Goal: Information Seeking & Learning: Learn about a topic

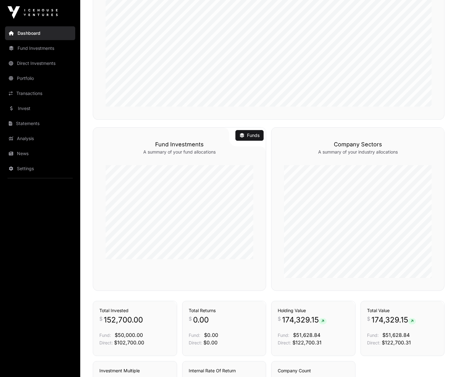
scroll to position [368, 0]
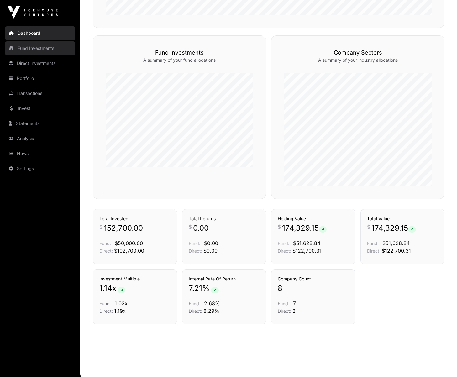
click at [40, 53] on link "Fund Investments" at bounding box center [40, 48] width 70 height 14
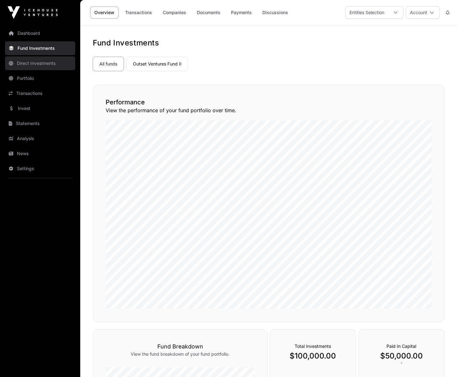
click at [38, 62] on link "Direct Investments" at bounding box center [40, 63] width 70 height 14
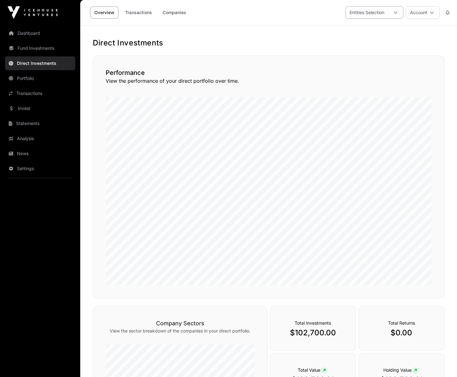
click at [391, 14] on div at bounding box center [395, 13] width 15 height 12
click at [368, 40] on span "Joshua Carlo Muollo" at bounding box center [394, 40] width 73 height 4
click at [357, 49] on li "Wild Investments Limited" at bounding box center [391, 51] width 90 height 11
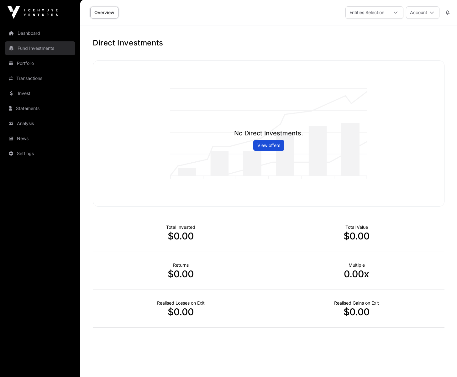
click at [41, 51] on link "Fund Investments" at bounding box center [40, 48] width 70 height 14
click at [39, 96] on link "Invest" at bounding box center [40, 93] width 70 height 14
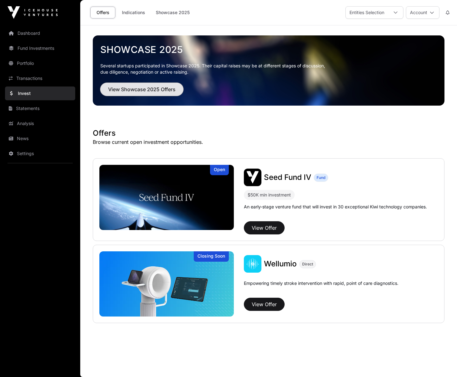
click at [169, 92] on span "View Showcase 2025 Offers" at bounding box center [141, 90] width 67 height 8
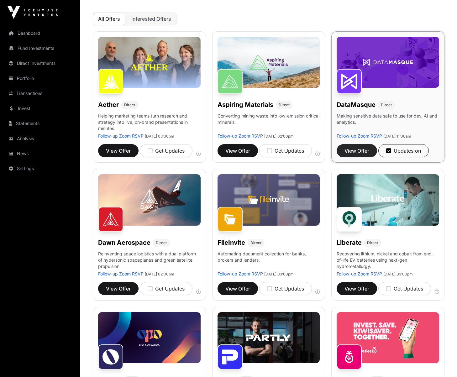
scroll to position [67, 0]
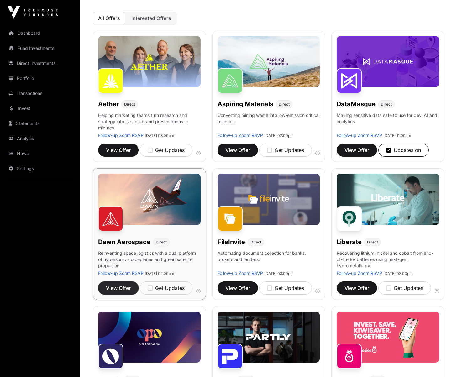
click at [117, 291] on button "View Offer" at bounding box center [118, 287] width 40 height 13
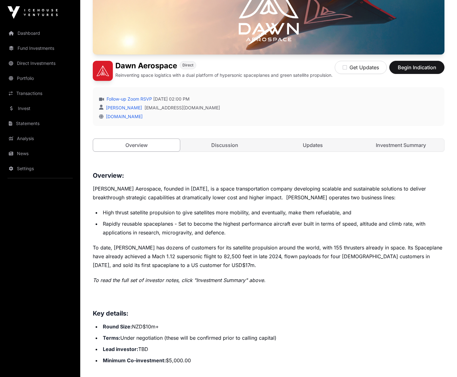
scroll to position [101, 0]
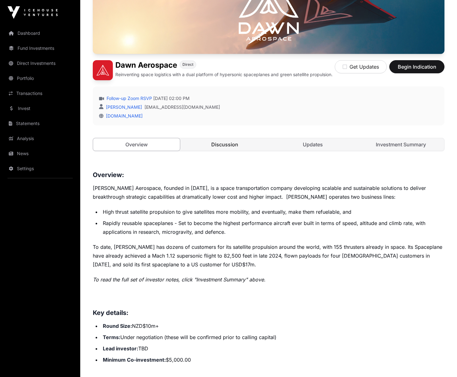
click at [226, 150] on link "Discussion" at bounding box center [224, 144] width 87 height 13
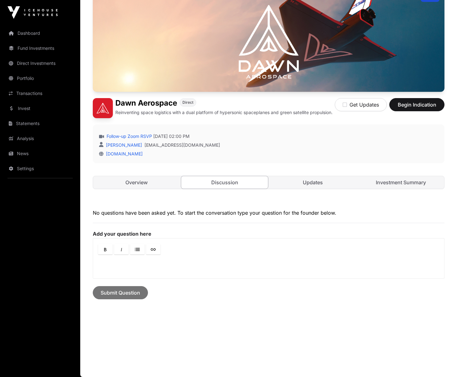
scroll to position [67, 0]
click at [154, 183] on link "Overview" at bounding box center [136, 182] width 87 height 13
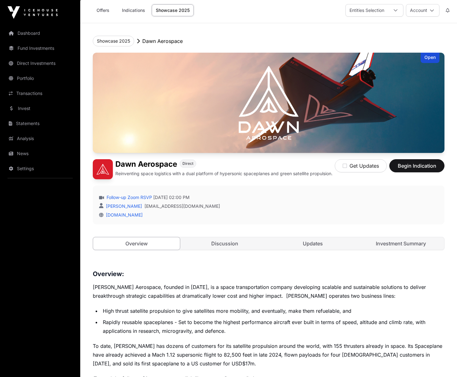
scroll to position [1, 0]
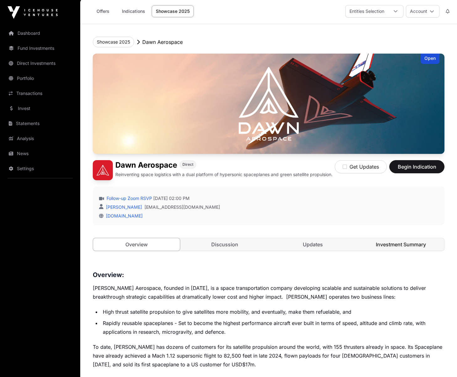
click at [404, 244] on link "Investment Summary" at bounding box center [400, 244] width 87 height 13
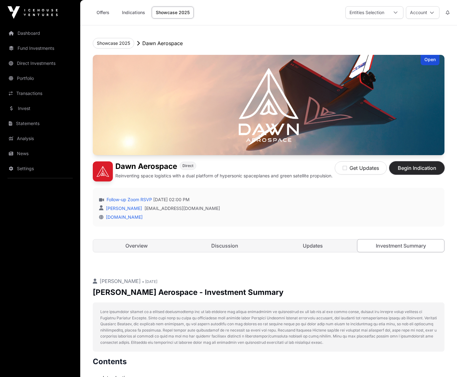
click at [414, 165] on span "Begin Indication" at bounding box center [416, 168] width 39 height 8
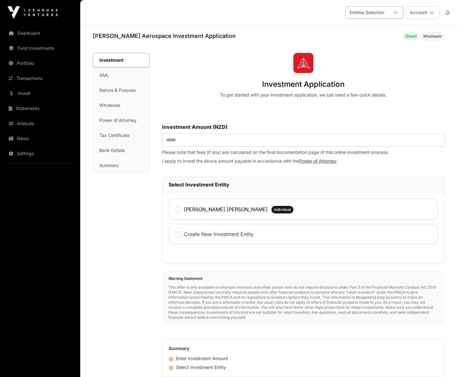
click at [377, 17] on div "Entities Selection" at bounding box center [367, 13] width 42 height 12
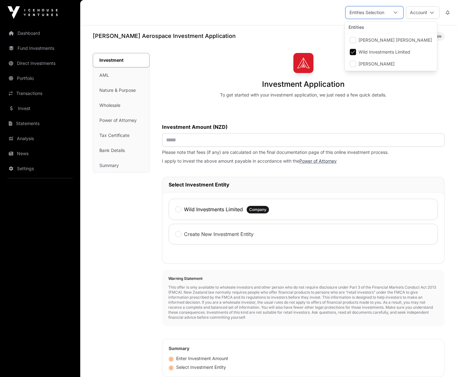
drag, startPoint x: 247, startPoint y: 111, endPoint x: 255, endPoint y: 111, distance: 8.5
click at [247, 111] on div "Investment Application To get started with your investment application, we just…" at bounding box center [303, 249] width 282 height 392
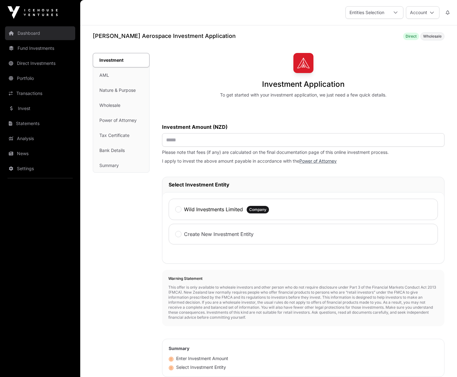
click at [26, 30] on link "Dashboard" at bounding box center [40, 33] width 70 height 14
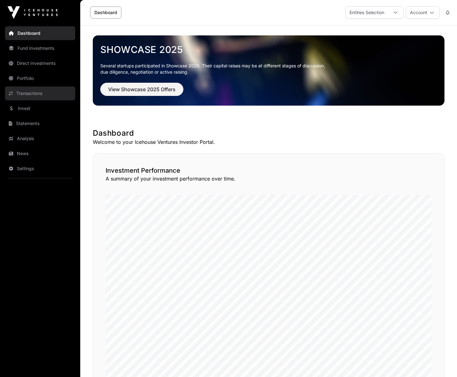
click at [39, 90] on link "Transactions" at bounding box center [40, 93] width 70 height 14
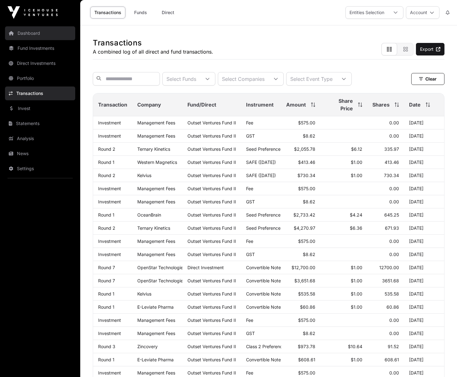
click at [18, 34] on link "Dashboard" at bounding box center [40, 33] width 70 height 14
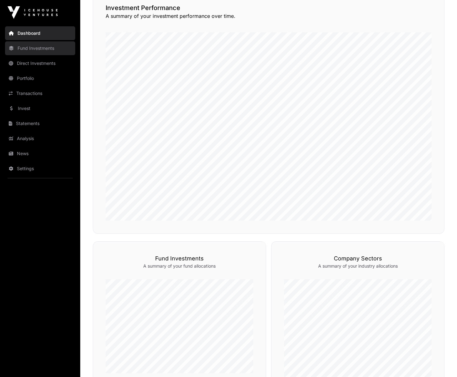
scroll to position [163, 0]
click at [34, 95] on link "Transactions" at bounding box center [40, 93] width 70 height 14
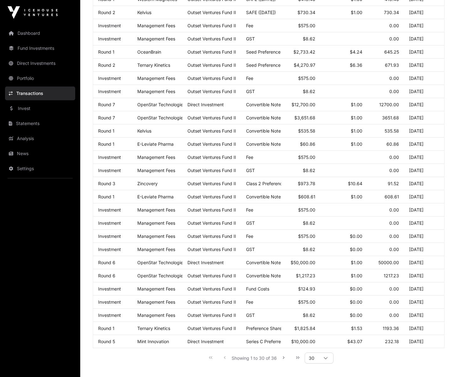
scroll to position [1, 0]
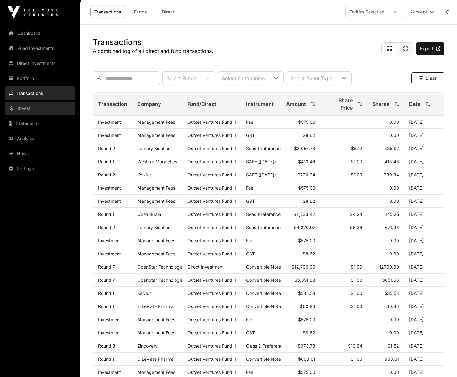
click at [32, 105] on link "Invest" at bounding box center [40, 108] width 70 height 14
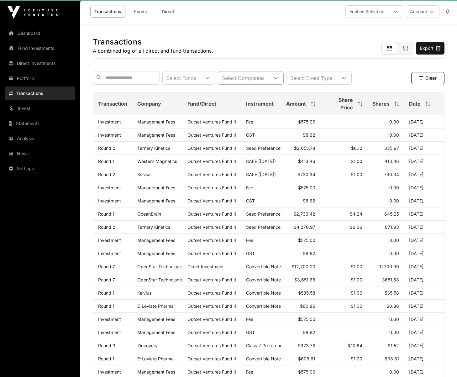
scroll to position [0, 0]
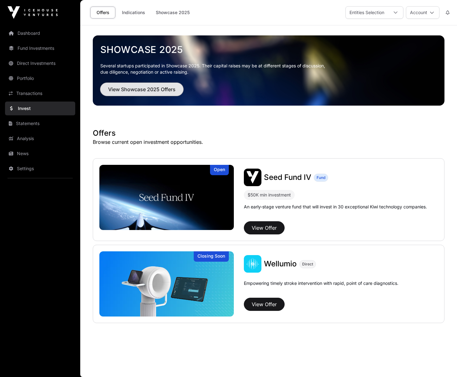
click at [135, 89] on span "View Showcase 2025 Offers" at bounding box center [141, 90] width 67 height 8
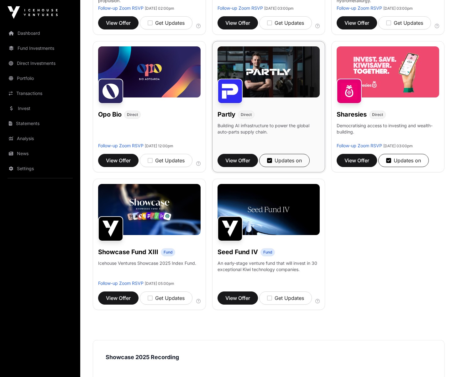
scroll to position [333, 0]
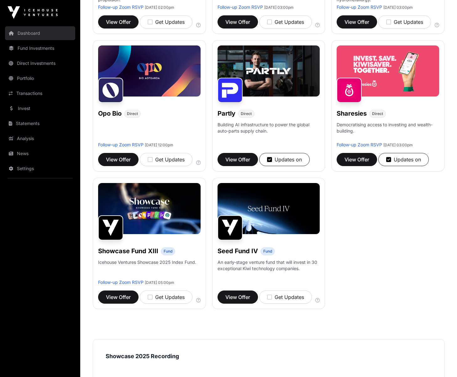
click at [28, 32] on link "Dashboard" at bounding box center [40, 33] width 70 height 14
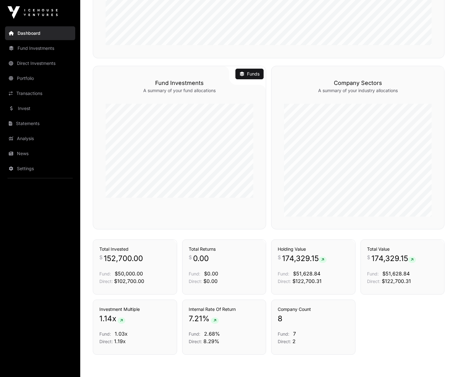
scroll to position [368, 0]
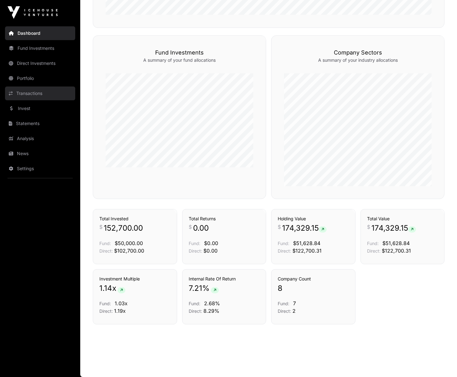
click at [58, 95] on link "Transactions" at bounding box center [40, 93] width 70 height 14
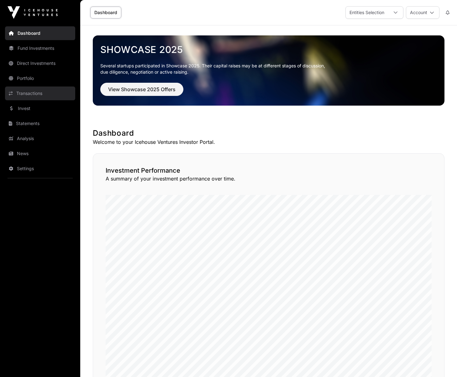
click at [43, 96] on link "Transactions" at bounding box center [40, 93] width 70 height 14
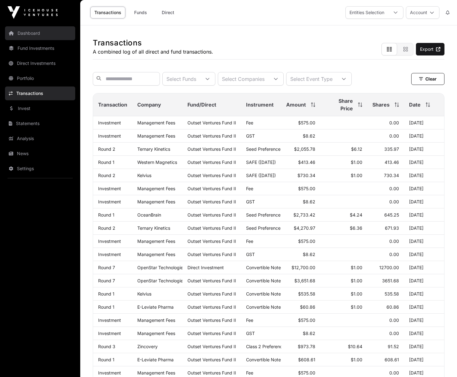
click at [32, 29] on link "Dashboard" at bounding box center [40, 33] width 70 height 14
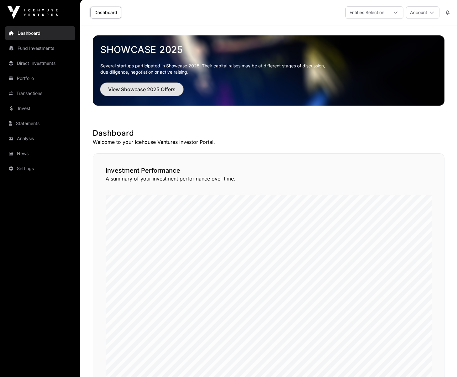
drag, startPoint x: 153, startPoint y: 90, endPoint x: 157, endPoint y: 89, distance: 3.7
click at [153, 90] on span "View Showcase 2025 Offers" at bounding box center [141, 90] width 67 height 8
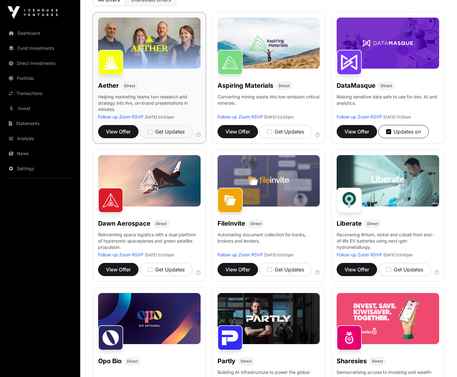
scroll to position [88, 0]
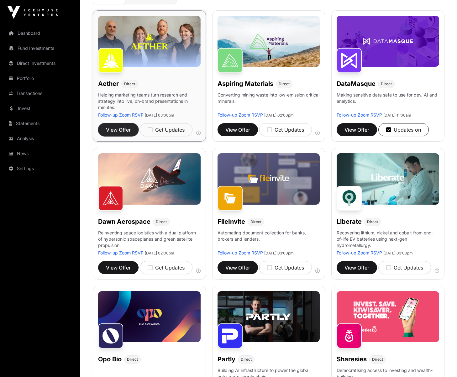
click at [117, 129] on span "View Offer" at bounding box center [118, 130] width 25 height 8
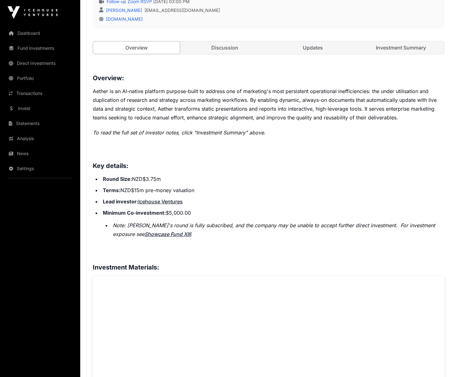
scroll to position [197, 0]
click at [392, 48] on link "Investment Summary" at bounding box center [400, 48] width 87 height 13
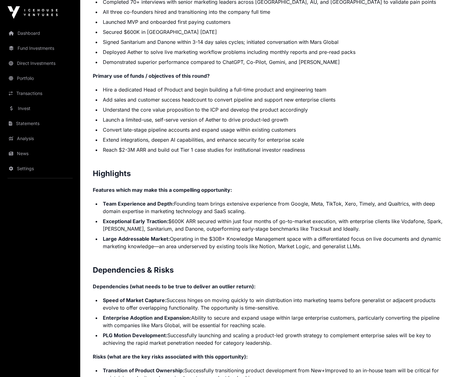
scroll to position [1081, 0]
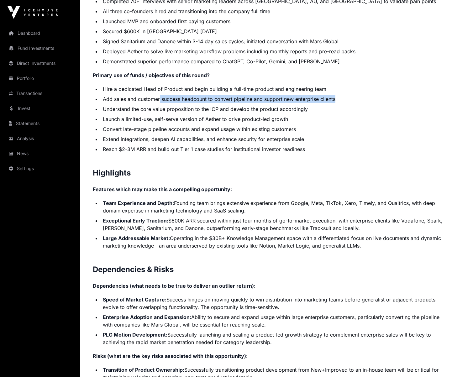
drag, startPoint x: 160, startPoint y: 99, endPoint x: 342, endPoint y: 97, distance: 181.7
click at [342, 97] on li "Add sales and customer success headcount to convert pipeline and support new en…" at bounding box center [272, 99] width 343 height 8
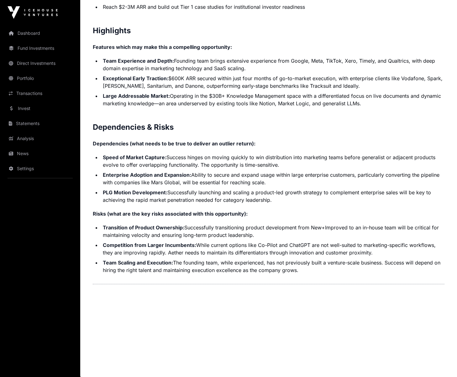
scroll to position [1224, 0]
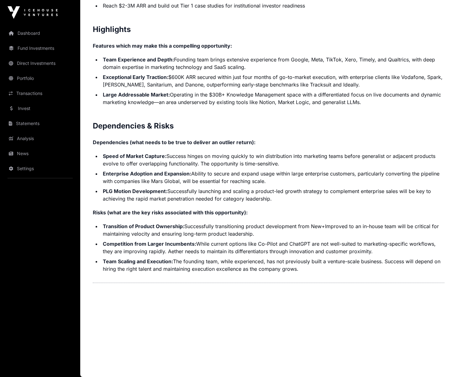
drag, startPoint x: 269, startPoint y: 235, endPoint x: 210, endPoint y: 221, distance: 61.1
click at [184, 226] on li "Transition of Product Ownership: Successfully transitioning product development…" at bounding box center [272, 229] width 343 height 15
click at [297, 210] on p "Risks (what are the key risks associated with this opportunity):" at bounding box center [268, 213] width 351 height 8
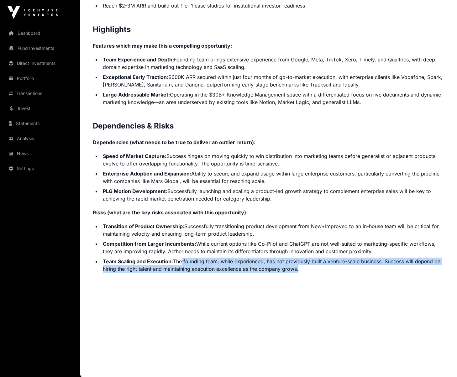
drag, startPoint x: 297, startPoint y: 267, endPoint x: 182, endPoint y: 262, distance: 115.1
click at [179, 262] on li "Team Scaling and Execution: The founding team, while experienced, has not previ…" at bounding box center [272, 264] width 343 height 15
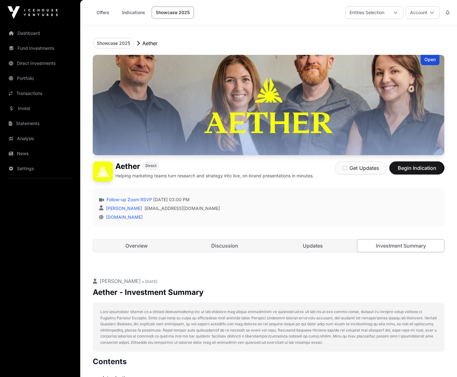
scroll to position [0, 0]
click at [348, 168] on button "Get Updates" at bounding box center [361, 167] width 52 height 13
click at [124, 41] on button "Showcase 2025" at bounding box center [113, 43] width 41 height 11
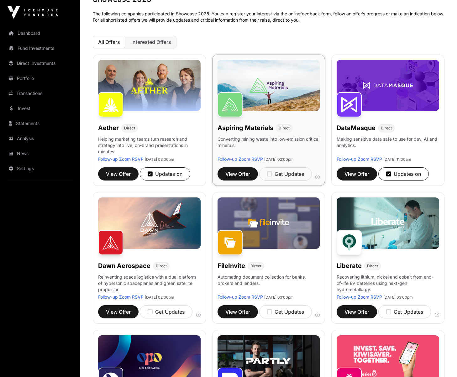
scroll to position [67, 0]
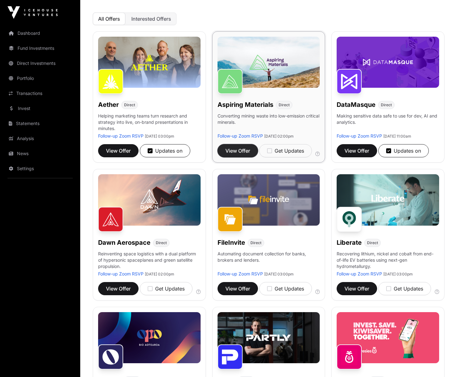
click at [234, 150] on span "View Offer" at bounding box center [237, 151] width 25 height 8
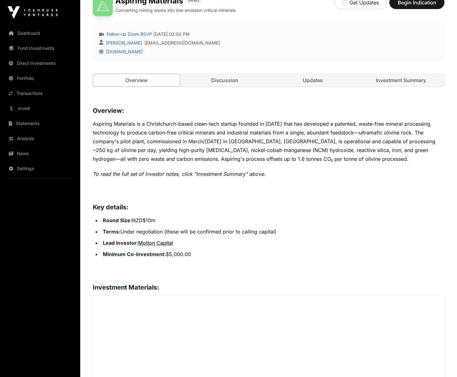
scroll to position [159, 0]
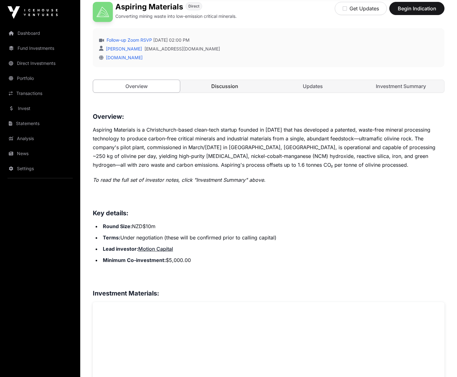
click at [216, 89] on link "Discussion" at bounding box center [224, 86] width 87 height 13
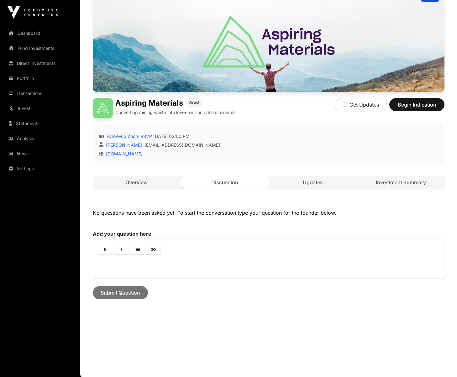
scroll to position [63, 0]
click at [301, 187] on link "Updates" at bounding box center [312, 182] width 87 height 13
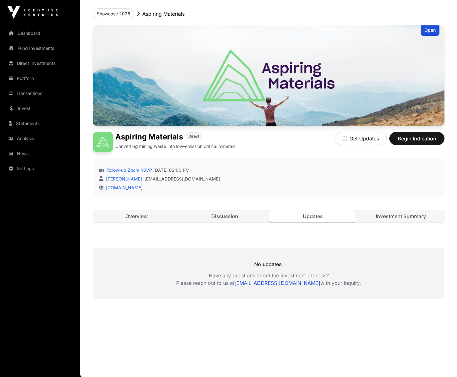
scroll to position [29, 0]
click at [387, 211] on link "Investment Summary" at bounding box center [400, 216] width 87 height 13
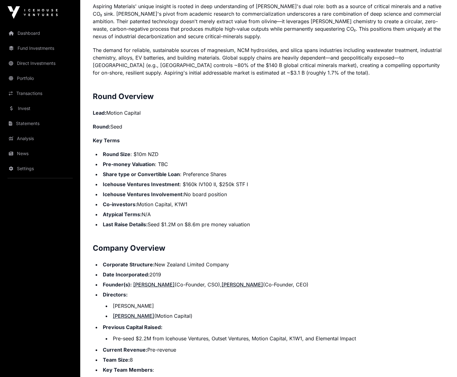
scroll to position [553, 0]
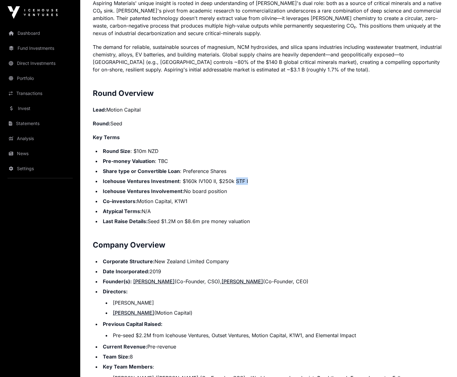
drag, startPoint x: 235, startPoint y: 181, endPoint x: 252, endPoint y: 182, distance: 17.3
click at [252, 182] on li "Icehouse Ventures Investment : $160k IV100 II, $250k STF I" at bounding box center [272, 181] width 343 height 8
click at [251, 191] on li "Icehouse Ventures Involvement: No board position" at bounding box center [272, 191] width 343 height 8
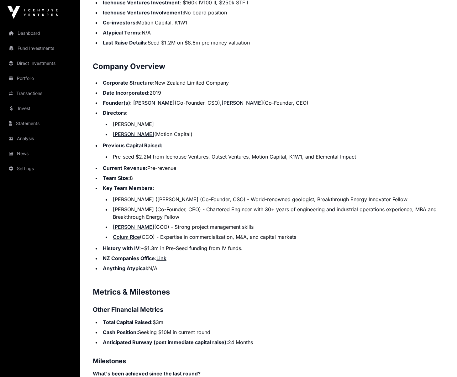
scroll to position [731, 0]
drag, startPoint x: 113, startPoint y: 155, endPoint x: 251, endPoint y: 158, distance: 137.9
click at [251, 158] on li "Pre-seed $2.2M from Icehouse Ventures, Outset Ventures, Motion Capital, K1W1, a…" at bounding box center [277, 157] width 333 height 8
click at [253, 163] on ul "Corporate Structure: New Zealand Limited Company Date Incorporated: 2019 Founde…" at bounding box center [268, 175] width 351 height 193
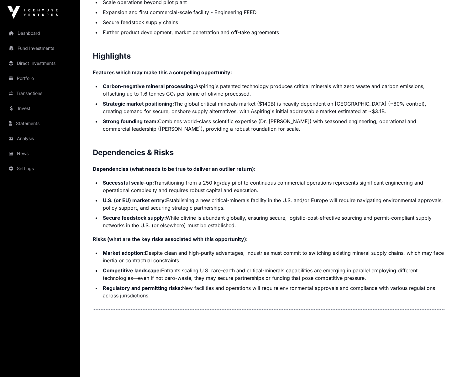
scroll to position [1208, 0]
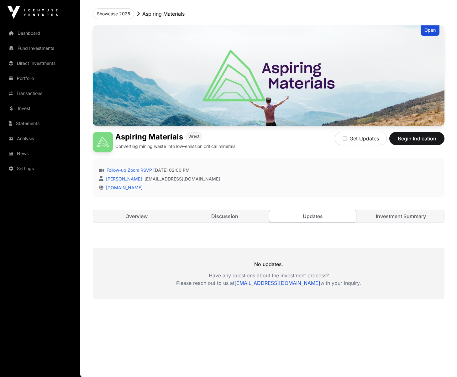
scroll to position [29, 0]
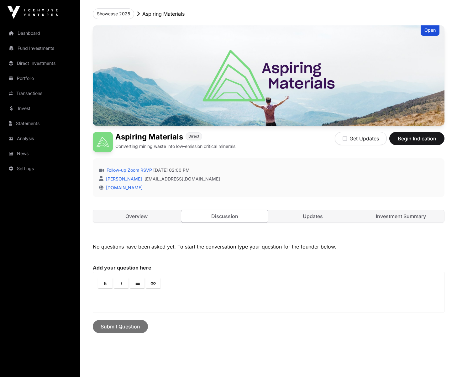
scroll to position [63, 0]
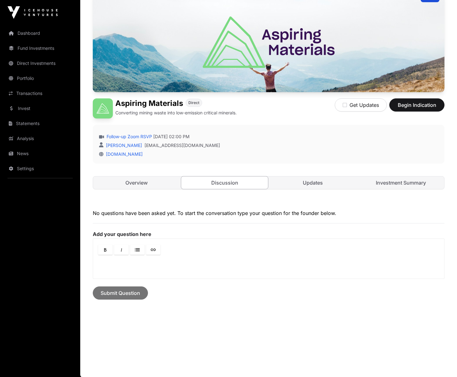
scroll to position [159, 0]
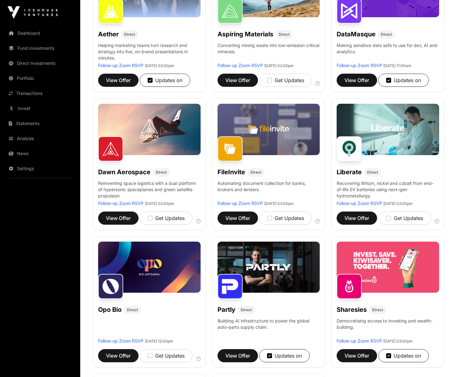
scroll to position [138, 0]
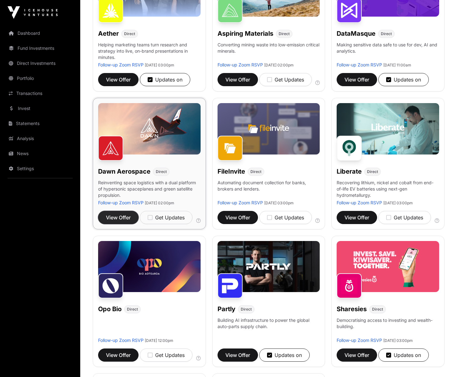
click at [114, 218] on span "View Offer" at bounding box center [118, 218] width 25 height 8
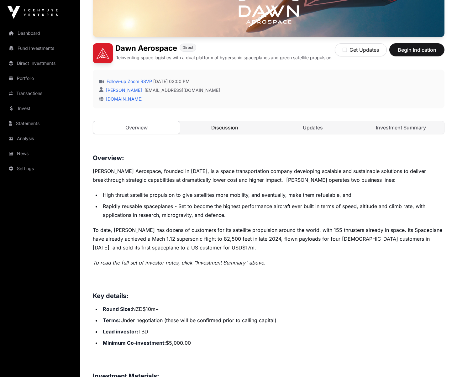
click at [220, 127] on link "Discussion" at bounding box center [224, 127] width 87 height 13
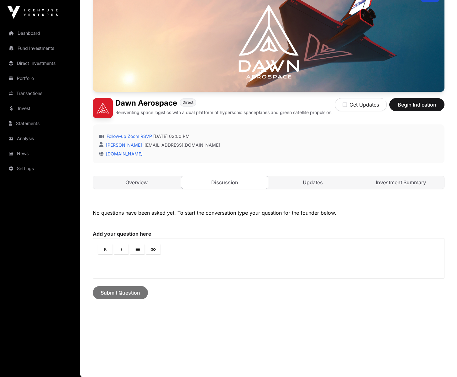
scroll to position [67, 0]
click at [300, 184] on link "Updates" at bounding box center [312, 182] width 87 height 13
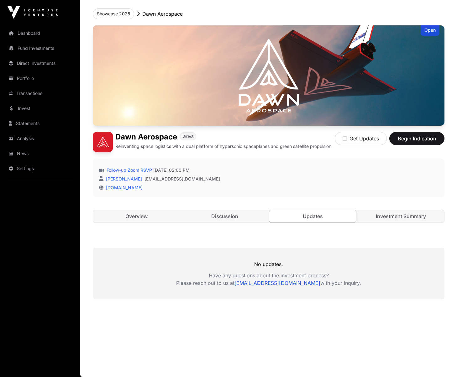
scroll to position [33, 0]
click at [378, 216] on link "Investment Summary" at bounding box center [400, 216] width 87 height 13
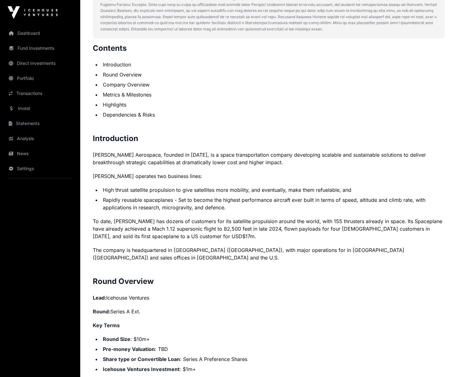
scroll to position [314, 0]
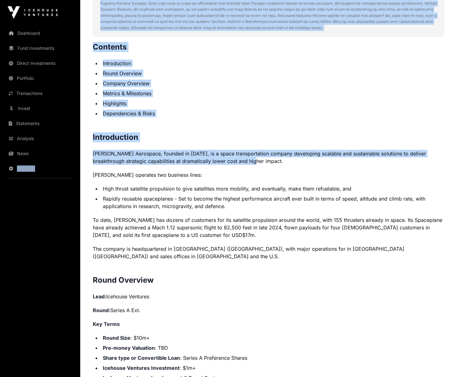
drag, startPoint x: 258, startPoint y: 164, endPoint x: 124, endPoint y: 175, distance: 135.1
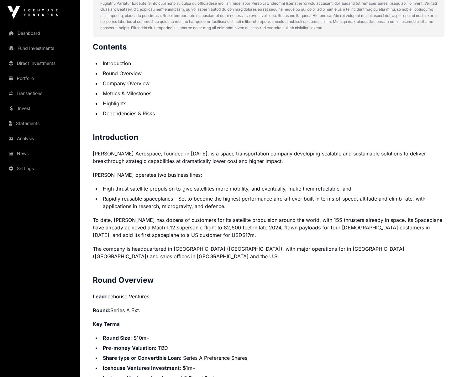
click at [249, 201] on li "Rapidly reusable spaceplanes - Set to become the highest performance aircraft e…" at bounding box center [272, 202] width 343 height 15
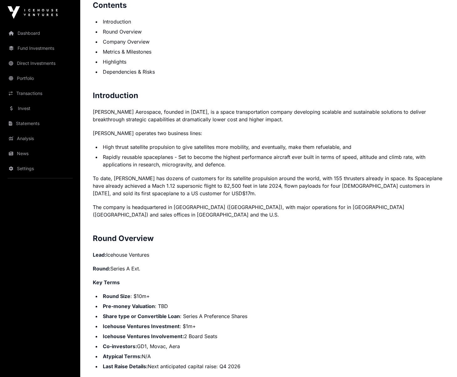
scroll to position [357, 0]
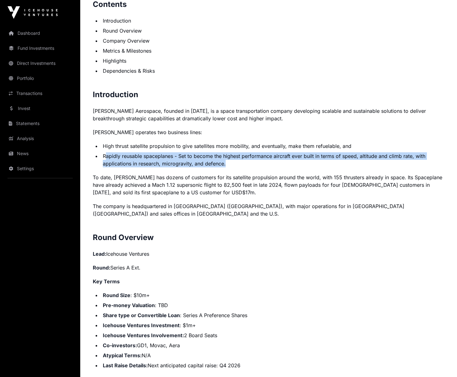
drag, startPoint x: 246, startPoint y: 171, endPoint x: 152, endPoint y: 162, distance: 94.7
click at [105, 156] on li "Rapidly reusable spaceplanes - Set to become the highest performance aircraft e…" at bounding box center [272, 159] width 343 height 15
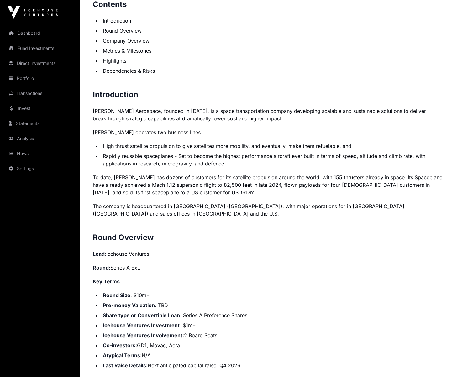
click at [262, 163] on li "Rapidly reusable spaceplanes - Set to become the highest performance aircraft e…" at bounding box center [272, 159] width 343 height 15
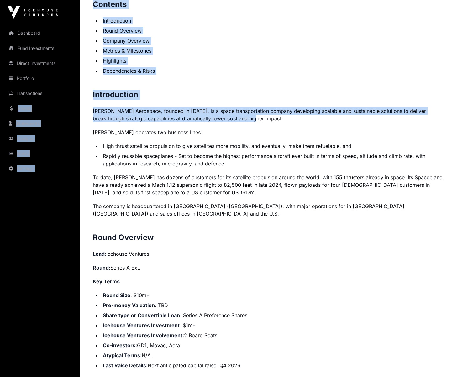
drag, startPoint x: 277, startPoint y: 125, endPoint x: 91, endPoint y: 107, distance: 186.6
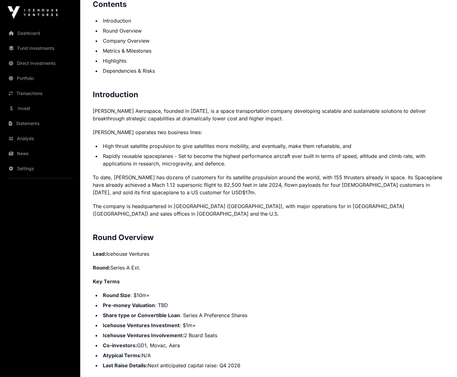
click at [344, 136] on p "[PERSON_NAME] operates two business lines:" at bounding box center [268, 132] width 351 height 8
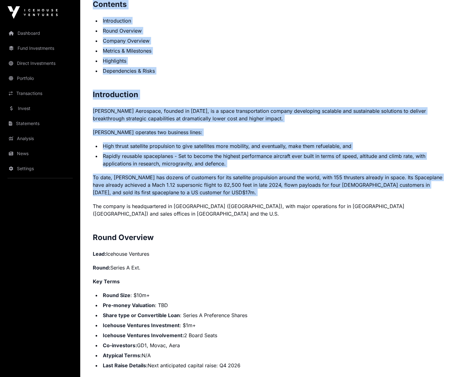
drag, startPoint x: 225, startPoint y: 202, endPoint x: 90, endPoint y: 189, distance: 136.0
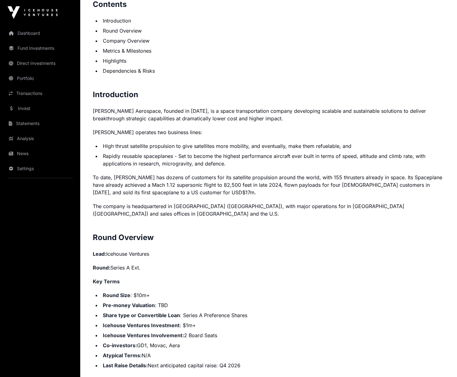
click at [229, 239] on h2 "Round Overview" at bounding box center [268, 237] width 351 height 10
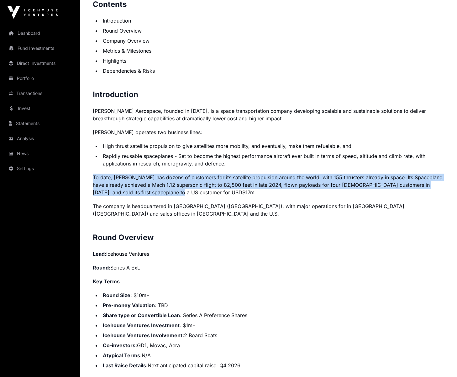
drag, startPoint x: 210, startPoint y: 199, endPoint x: 108, endPoint y: 174, distance: 104.8
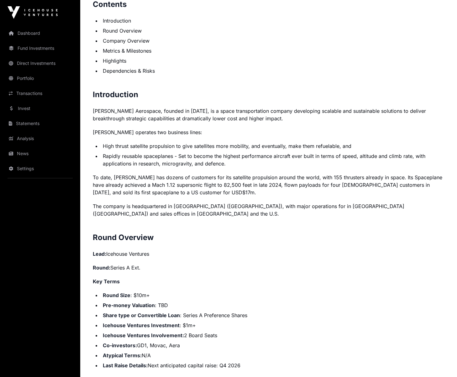
drag, startPoint x: 132, startPoint y: 164, endPoint x: 137, endPoint y: 164, distance: 4.1
click at [132, 164] on li "Rapidly reusable spaceplanes - Set to become the highest performance aircraft e…" at bounding box center [272, 159] width 343 height 15
click at [231, 167] on li "Rapidly reusable spaceplanes - Set to become the highest performance aircraft e…" at bounding box center [272, 159] width 343 height 15
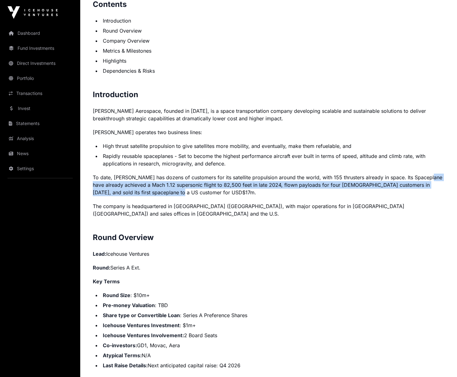
drag, startPoint x: 209, startPoint y: 195, endPoint x: 90, endPoint y: 187, distance: 119.0
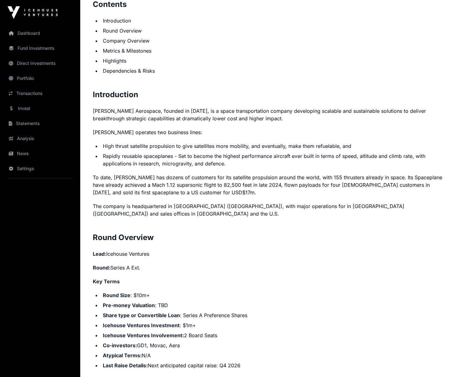
drag, startPoint x: 223, startPoint y: 201, endPoint x: 234, endPoint y: 198, distance: 11.2
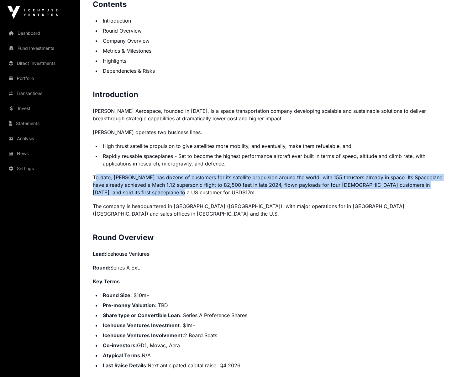
drag, startPoint x: 233, startPoint y: 198, endPoint x: 104, endPoint y: 180, distance: 130.3
click at [96, 180] on p "To date, [PERSON_NAME] has dozens of customers for its satellite propulsion aro…" at bounding box center [268, 185] width 351 height 23
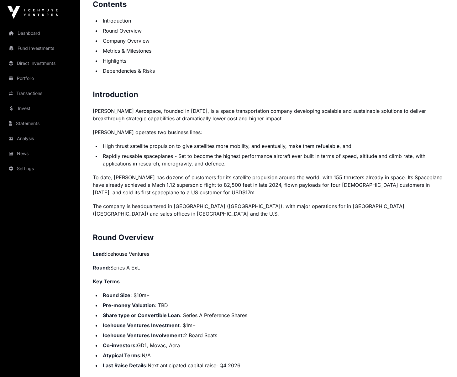
click at [226, 206] on p "The company is headquartered in [GEOGRAPHIC_DATA] ([GEOGRAPHIC_DATA]), with maj…" at bounding box center [268, 209] width 351 height 15
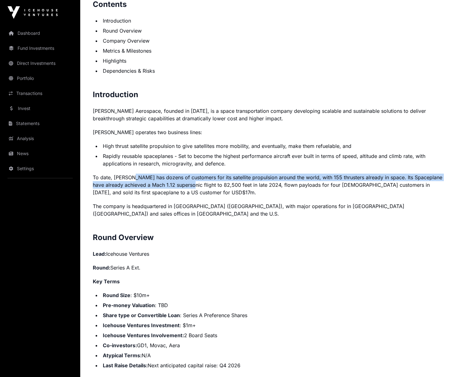
drag, startPoint x: 195, startPoint y: 192, endPoint x: 139, endPoint y: 179, distance: 56.6
click at [134, 179] on p "To date, [PERSON_NAME] has dozens of customers for its satellite propulsion aro…" at bounding box center [268, 185] width 351 height 23
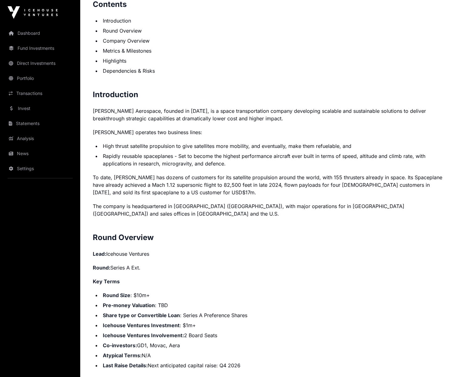
click at [205, 189] on p "To date, [PERSON_NAME] has dozens of customers for its satellite propulsion aro…" at bounding box center [268, 185] width 351 height 23
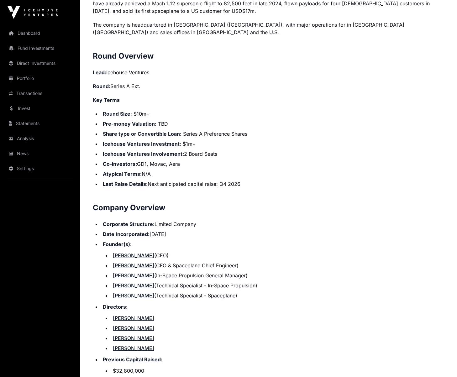
scroll to position [539, 0]
drag, startPoint x: 220, startPoint y: 187, endPoint x: 256, endPoint y: 188, distance: 36.3
click at [256, 187] on li "Last Raise Details: Next anticipated capital raise: Q4 2026" at bounding box center [272, 184] width 343 height 8
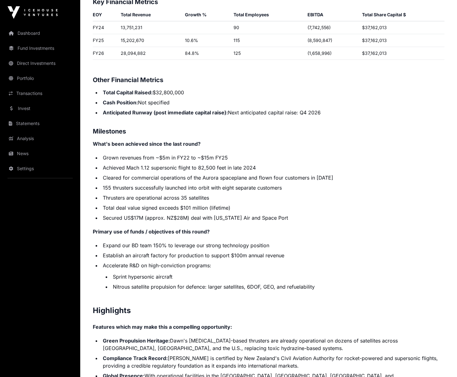
scroll to position [1025, 0]
click at [238, 209] on li "Total deal value signed exceeds $101 million (lifetime)" at bounding box center [272, 208] width 343 height 8
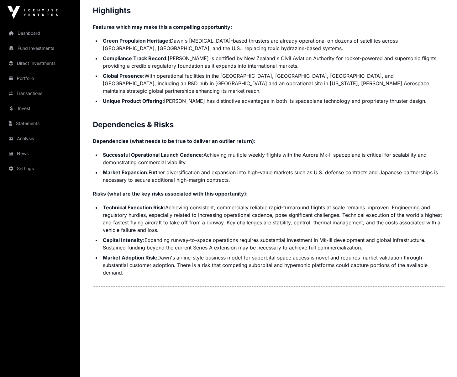
scroll to position [1323, 0]
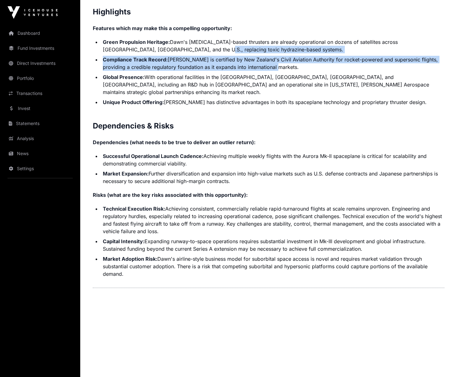
drag, startPoint x: 285, startPoint y: 70, endPoint x: 174, endPoint y: 57, distance: 111.3
click at [160, 55] on ul "Green Propulsion Heritage: Dawn's [MEDICAL_DATA]-based thrusters are already op…" at bounding box center [268, 72] width 351 height 68
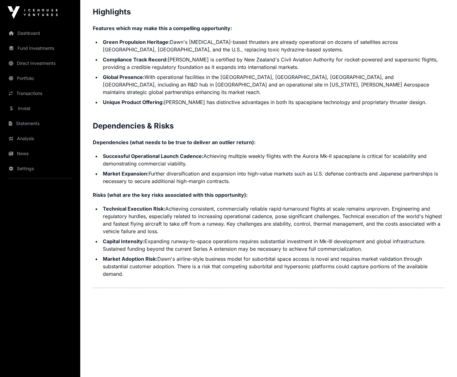
click at [277, 86] on li "Global Presence: With operational facilities in the [GEOGRAPHIC_DATA], [GEOGRAP…" at bounding box center [272, 84] width 343 height 23
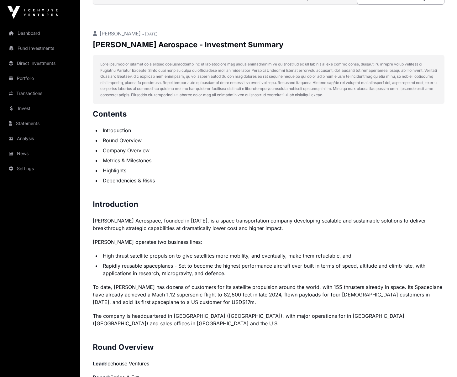
scroll to position [0, 0]
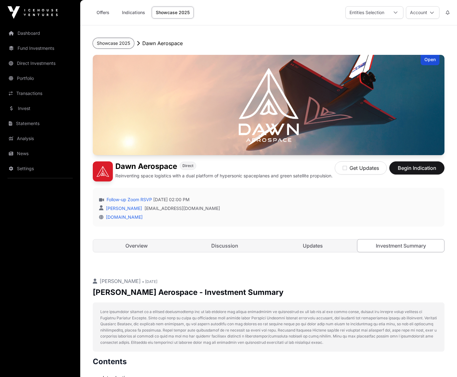
click at [117, 40] on button "Showcase 2025" at bounding box center [113, 43] width 41 height 11
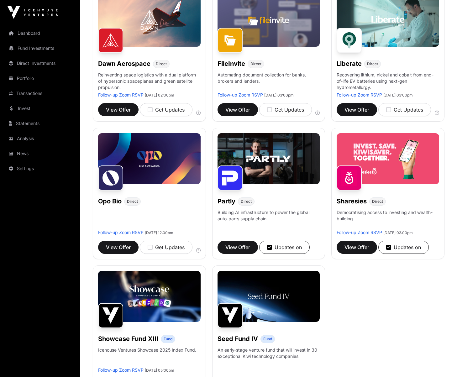
scroll to position [249, 0]
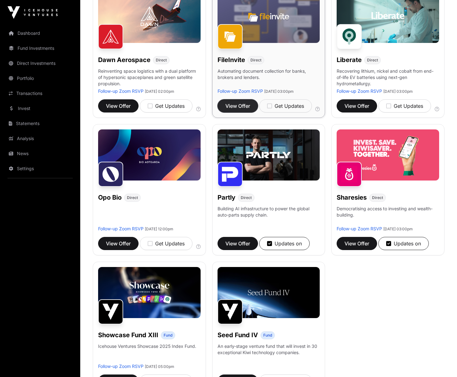
click at [245, 107] on span "View Offer" at bounding box center [237, 106] width 25 height 8
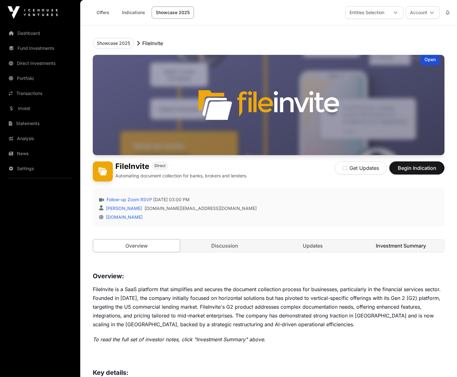
click at [392, 246] on link "Investment Summary" at bounding box center [400, 245] width 87 height 13
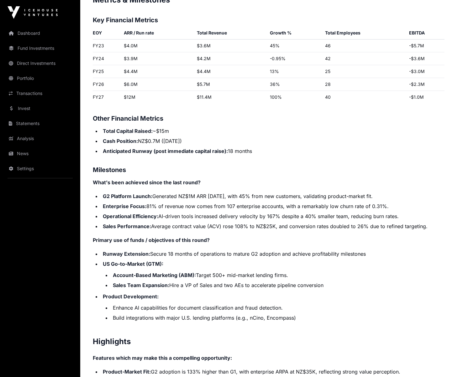
scroll to position [911, 0]
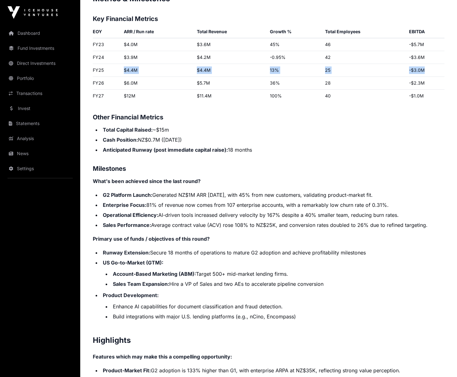
drag, startPoint x: 425, startPoint y: 72, endPoint x: 111, endPoint y: 68, distance: 314.2
click at [111, 68] on tr "FY25 $4.4M $4.4M 13% 25 -$3.0M" at bounding box center [268, 70] width 351 height 13
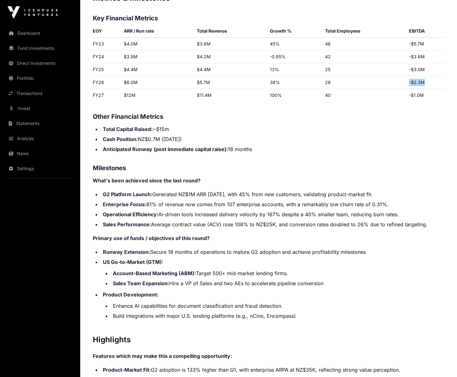
drag, startPoint x: 420, startPoint y: 82, endPoint x: 398, endPoint y: 82, distance: 21.6
click at [398, 82] on tr "FY26 $6.0M $5.7M 36% 28 -$2.3M" at bounding box center [268, 82] width 351 height 13
click at [383, 128] on li "Total Capital Raised: ~$15m" at bounding box center [272, 129] width 343 height 8
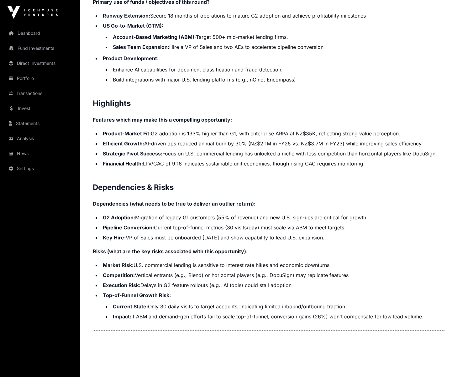
scroll to position [1151, 0]
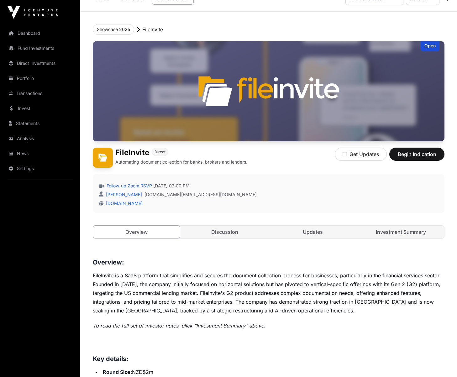
scroll to position [14, 0]
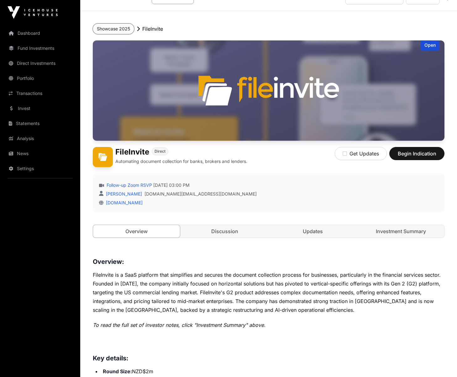
click at [107, 29] on button "Showcase 2025" at bounding box center [113, 28] width 41 height 11
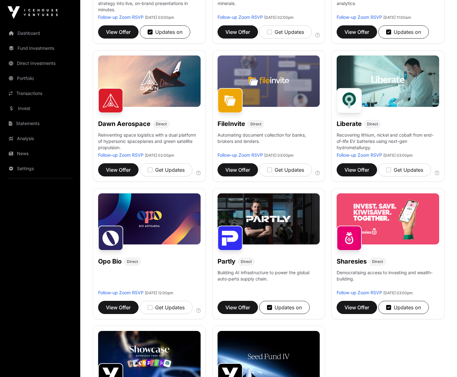
scroll to position [267, 0]
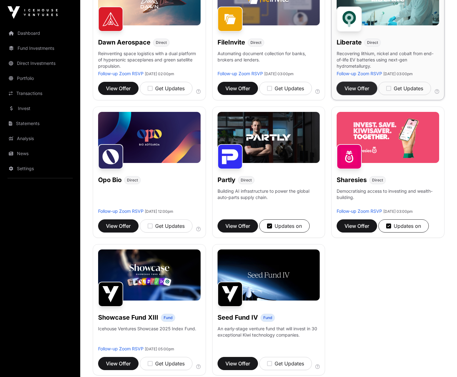
click at [350, 90] on span "View Offer" at bounding box center [356, 89] width 25 height 8
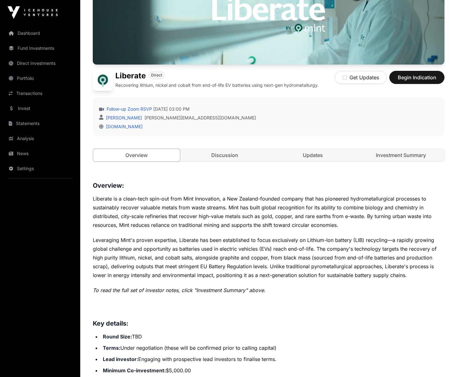
scroll to position [91, 0]
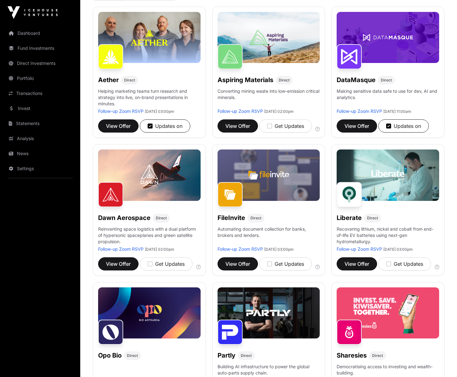
scroll to position [267, 0]
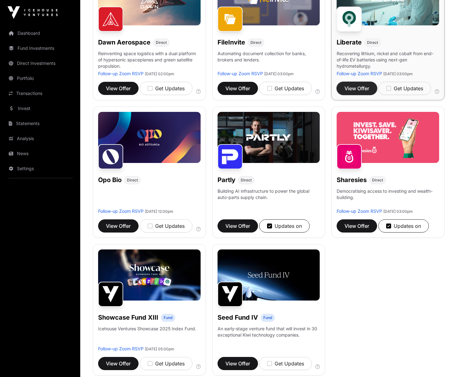
click at [359, 88] on span "View Offer" at bounding box center [356, 89] width 25 height 8
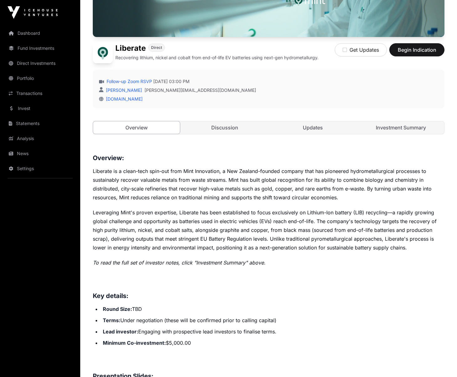
scroll to position [123, 0]
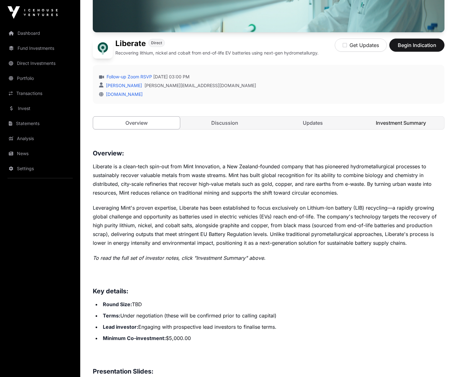
click at [404, 123] on link "Investment Summary" at bounding box center [400, 123] width 87 height 13
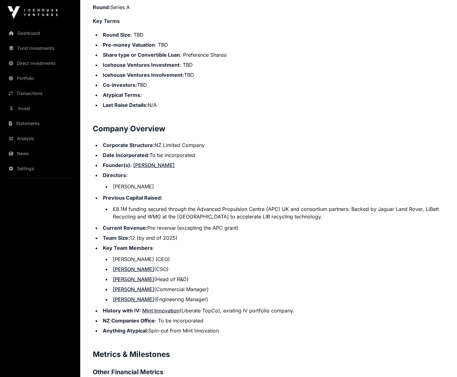
scroll to position [755, 0]
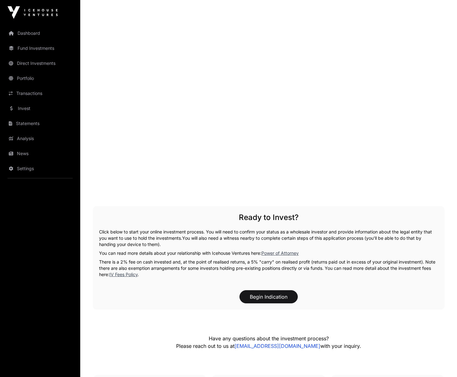
scroll to position [123, 0]
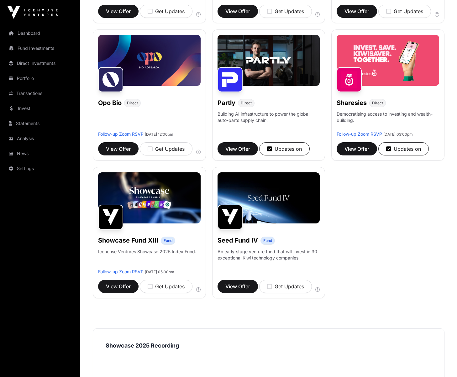
scroll to position [344, 0]
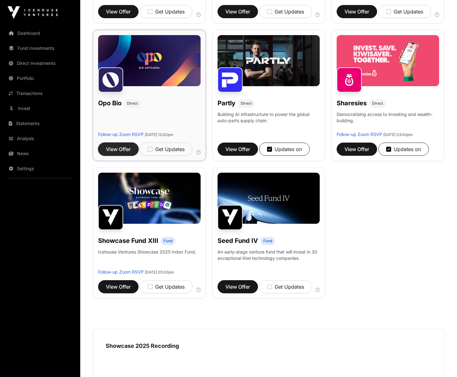
click at [117, 150] on span "View Offer" at bounding box center [118, 149] width 25 height 8
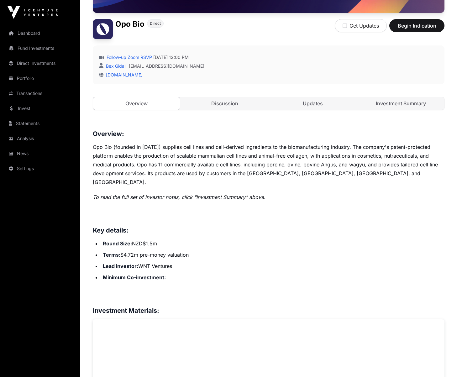
scroll to position [147, 0]
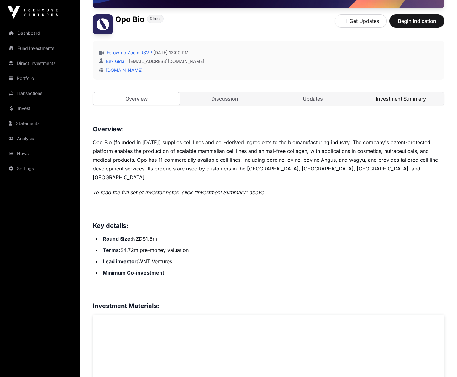
click at [377, 96] on link "Investment Summary" at bounding box center [400, 98] width 87 height 13
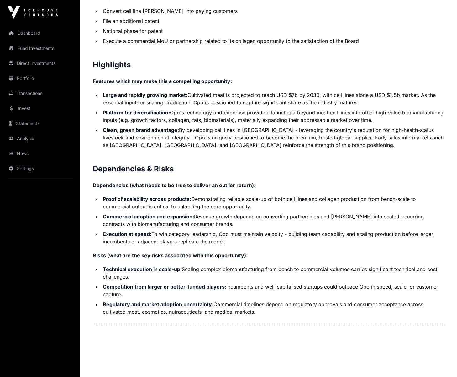
scroll to position [1232, 0]
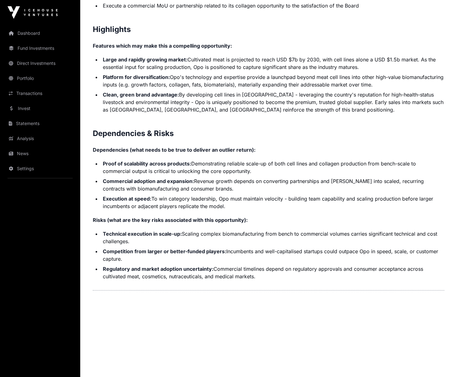
drag, startPoint x: 225, startPoint y: 232, endPoint x: 185, endPoint y: 225, distance: 40.9
click at [184, 230] on li "Technical execution in scale-up: Scaling complex biomanufacturing from bench to…" at bounding box center [272, 237] width 343 height 15
click at [197, 238] on ul "Technical execution in scale-up: Scaling complex biomanufacturing from bench to…" at bounding box center [268, 255] width 351 height 50
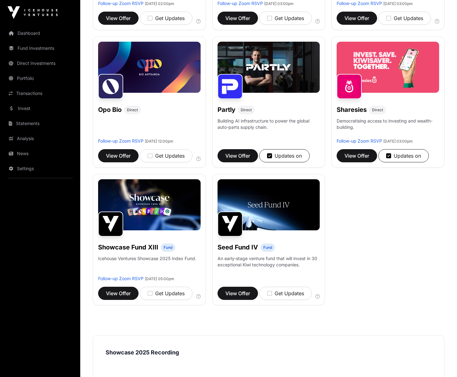
scroll to position [324, 0]
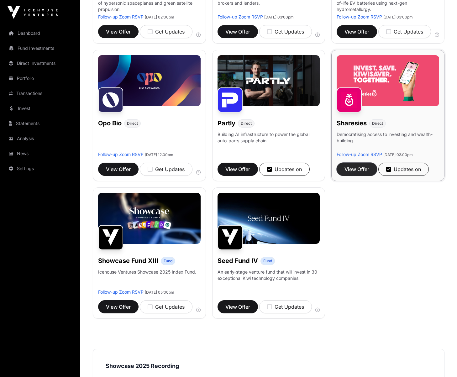
click at [357, 173] on span "View Offer" at bounding box center [356, 169] width 25 height 8
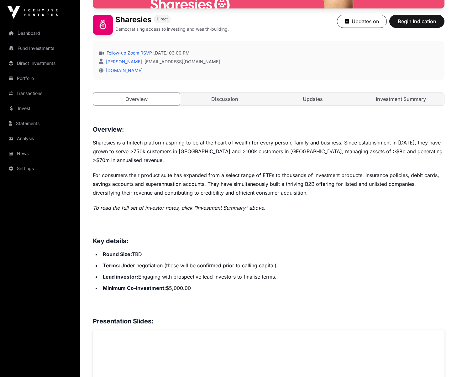
scroll to position [147, 0]
click at [393, 98] on link "Investment Summary" at bounding box center [400, 98] width 87 height 13
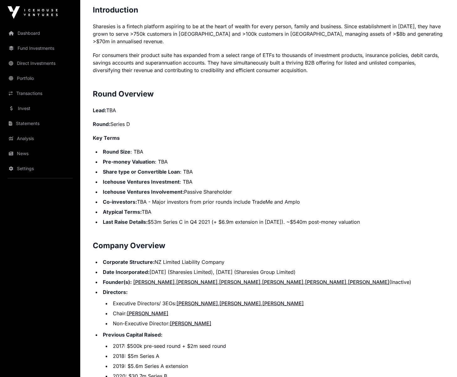
scroll to position [440, 0]
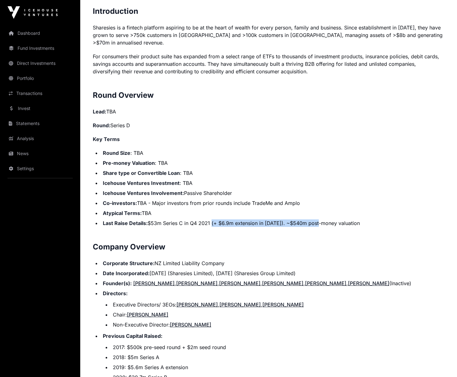
drag, startPoint x: 216, startPoint y: 214, endPoint x: 315, endPoint y: 212, distance: 99.3
click at [315, 219] on li "Last Raise Details: $53m Series C in Q4 2021 (+ $6.9m extension in [DATE]). ~$5…" at bounding box center [272, 223] width 343 height 8
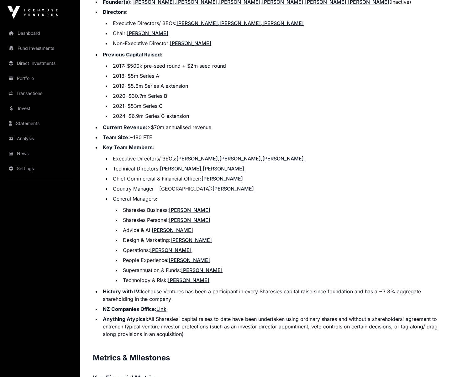
scroll to position [723, 0]
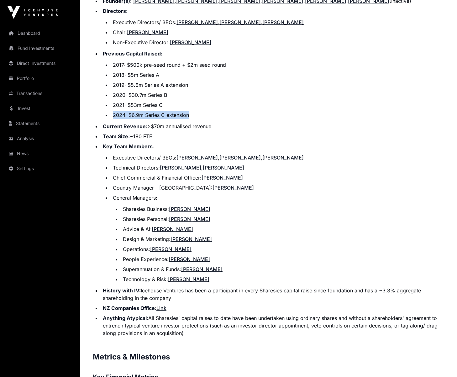
drag, startPoint x: 226, startPoint y: 109, endPoint x: 115, endPoint y: 107, distance: 111.9
click at [111, 111] on li "2024: $6.9m Series C extension" at bounding box center [277, 115] width 333 height 8
click at [314, 111] on li "2024: $6.9m Series C extension" at bounding box center [277, 115] width 333 height 8
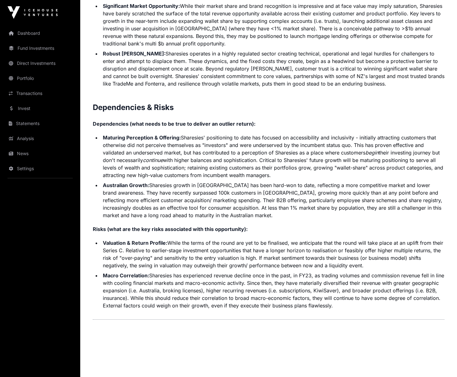
scroll to position [1475, 0]
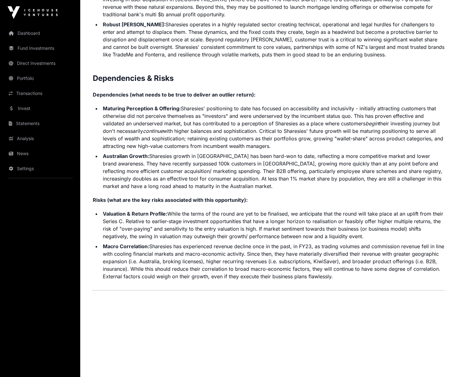
click at [274, 181] on li "Australian Growth: Sharesies growth in [GEOGRAPHIC_DATA] has been hard-won to d…" at bounding box center [272, 171] width 343 height 38
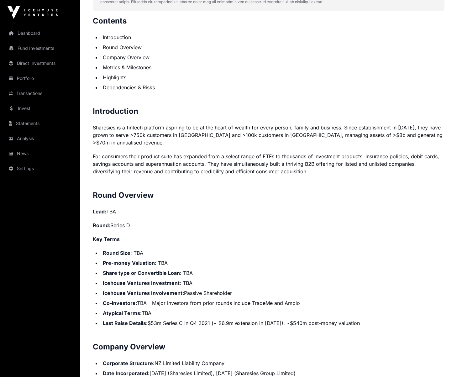
scroll to position [187, 0]
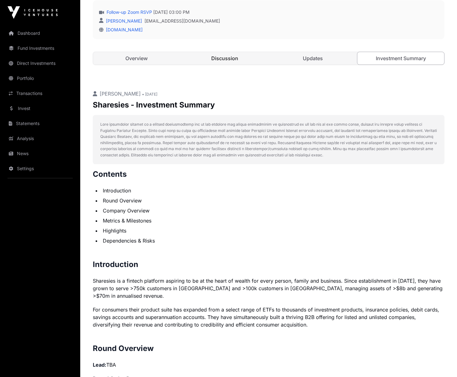
click at [213, 56] on link "Discussion" at bounding box center [224, 58] width 87 height 13
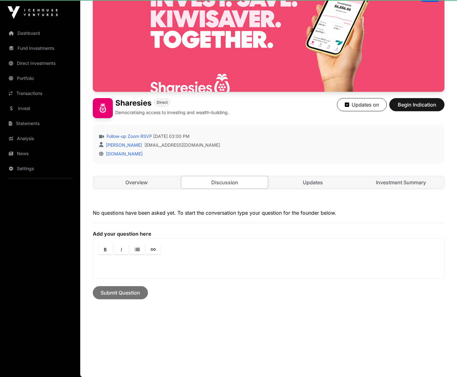
scroll to position [63, 0]
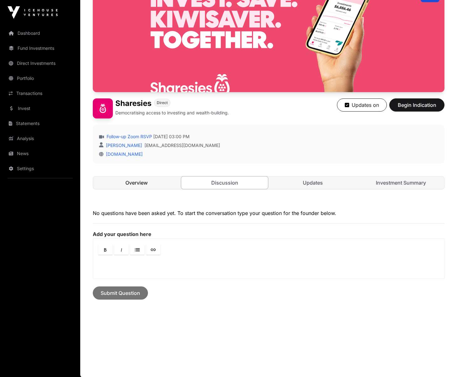
click at [139, 182] on link "Overview" at bounding box center [136, 182] width 87 height 13
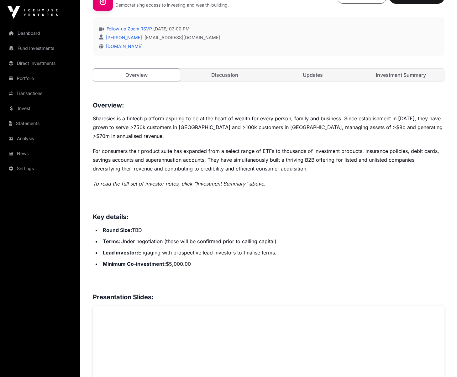
scroll to position [207, 0]
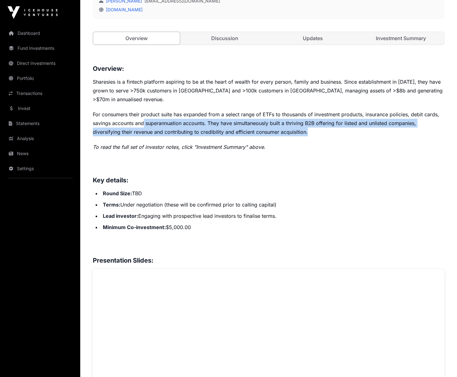
drag, startPoint x: 314, startPoint y: 120, endPoint x: 183, endPoint y: 127, distance: 131.4
click at [139, 110] on p "For consumers their product suite has expanded from a select range of ETFs to t…" at bounding box center [268, 123] width 351 height 26
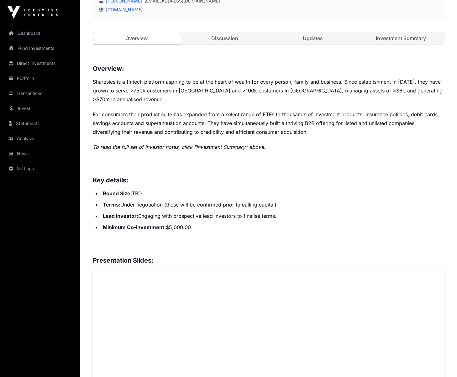
click at [290, 161] on h3 at bounding box center [268, 166] width 351 height 10
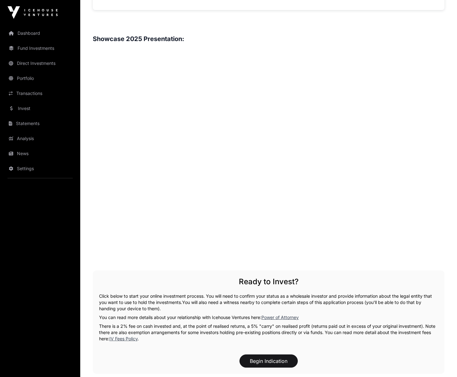
scroll to position [901, 0]
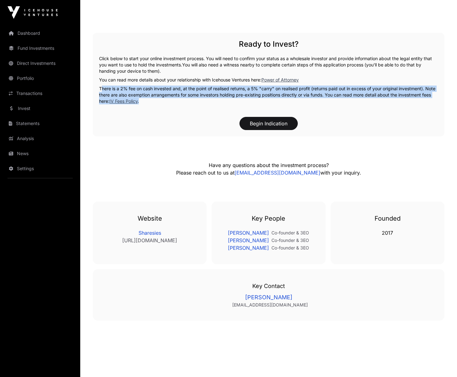
drag, startPoint x: 147, startPoint y: 92, endPoint x: 100, endPoint y: 75, distance: 50.0
click at [100, 75] on div "Ready to Invest? Click below to start your online investment process. You will …" at bounding box center [268, 84] width 351 height 103
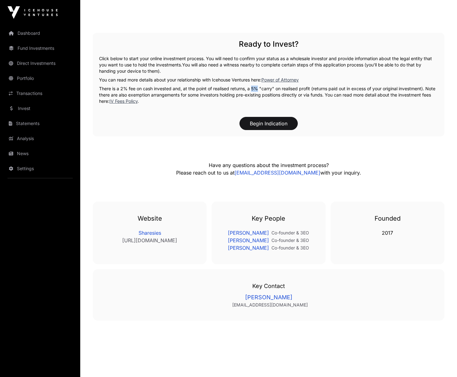
click at [254, 86] on p "There is a 2% fee on cash invested and, at the point of realised returns, a 5% …" at bounding box center [268, 95] width 339 height 19
click at [196, 93] on p "There is a 2% fee on cash invested and, at the point of realised returns, a 5% …" at bounding box center [268, 95] width 339 height 19
click at [127, 98] on link "IV Fees Policy" at bounding box center [123, 100] width 28 height 5
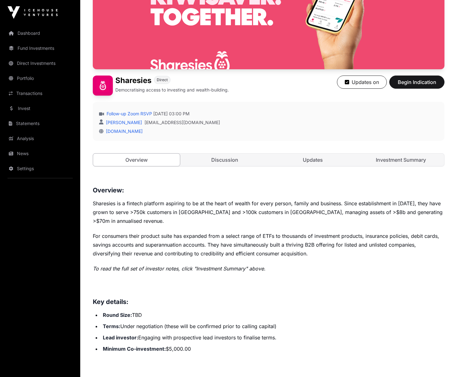
scroll to position [0, 0]
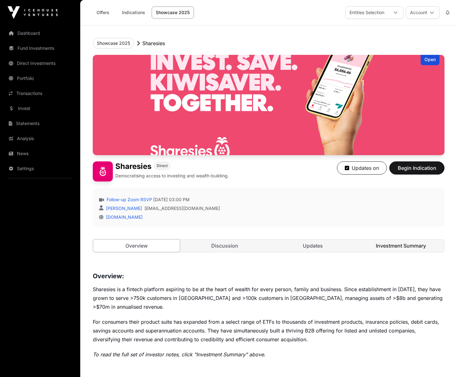
click at [411, 245] on link "Investment Summary" at bounding box center [400, 245] width 87 height 13
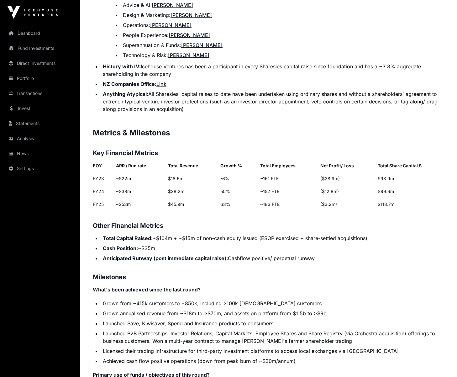
scroll to position [951, 0]
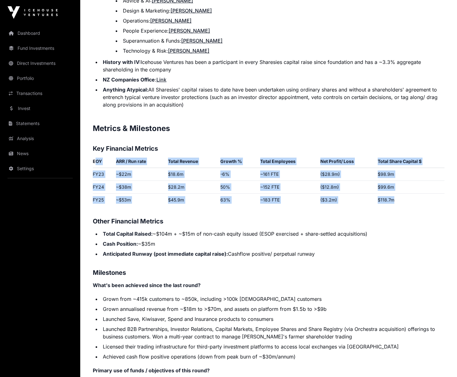
drag, startPoint x: 94, startPoint y: 153, endPoint x: 403, endPoint y: 193, distance: 311.7
click at [413, 193] on table "EOY ARR / Run rate Total Revenue Growth % Total Employees Net Profit/ Loss Tota…" at bounding box center [268, 181] width 351 height 49
copy table "OY ARR / Run rate Total Revenue Growth % Total Employees Net Profit/ Loss Total…"
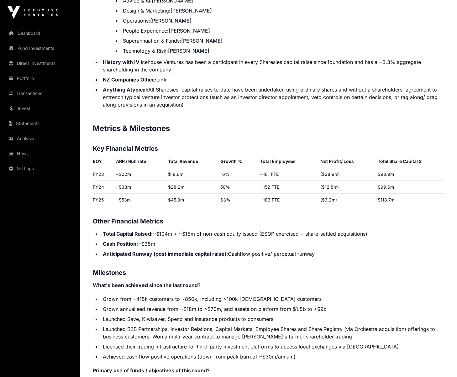
click at [331, 96] on li "Anything Atypical: All Sharesies' capital raises to date have been undertaken u…" at bounding box center [272, 97] width 343 height 23
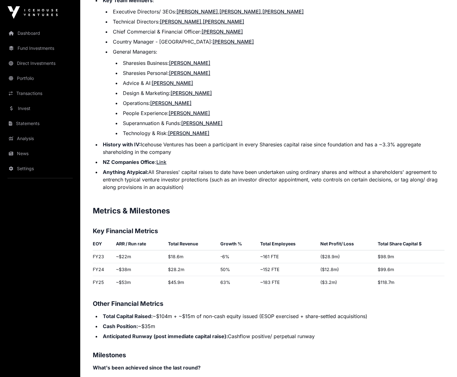
scroll to position [851, 0]
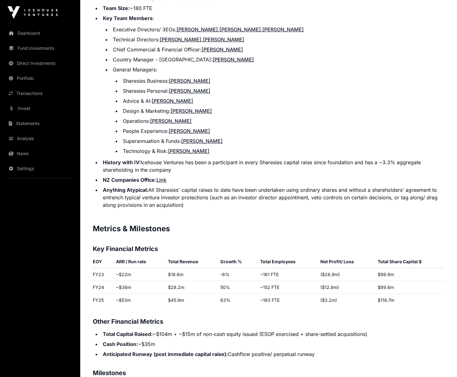
click at [288, 161] on li "History with IV: Icehouse Ventures has been a participant in every Sharesies ca…" at bounding box center [272, 165] width 343 height 15
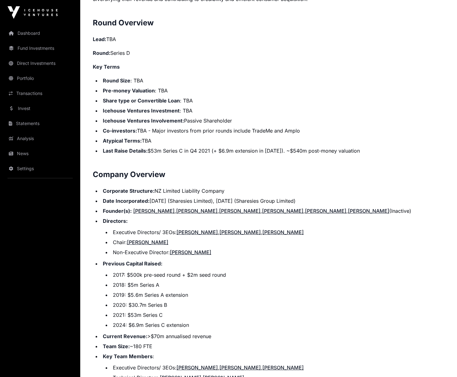
scroll to position [525, 0]
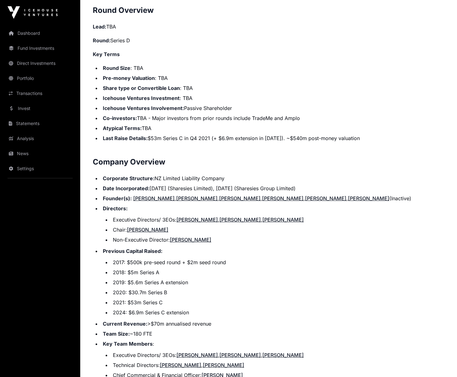
drag, startPoint x: 297, startPoint y: 74, endPoint x: 304, endPoint y: 76, distance: 7.4
click at [299, 74] on ul "Round Size : TBA Pre-money Valuation : TBA Share type or Convertible Loan : TBA…" at bounding box center [268, 103] width 351 height 78
